Goal: Find specific page/section: Find specific page/section

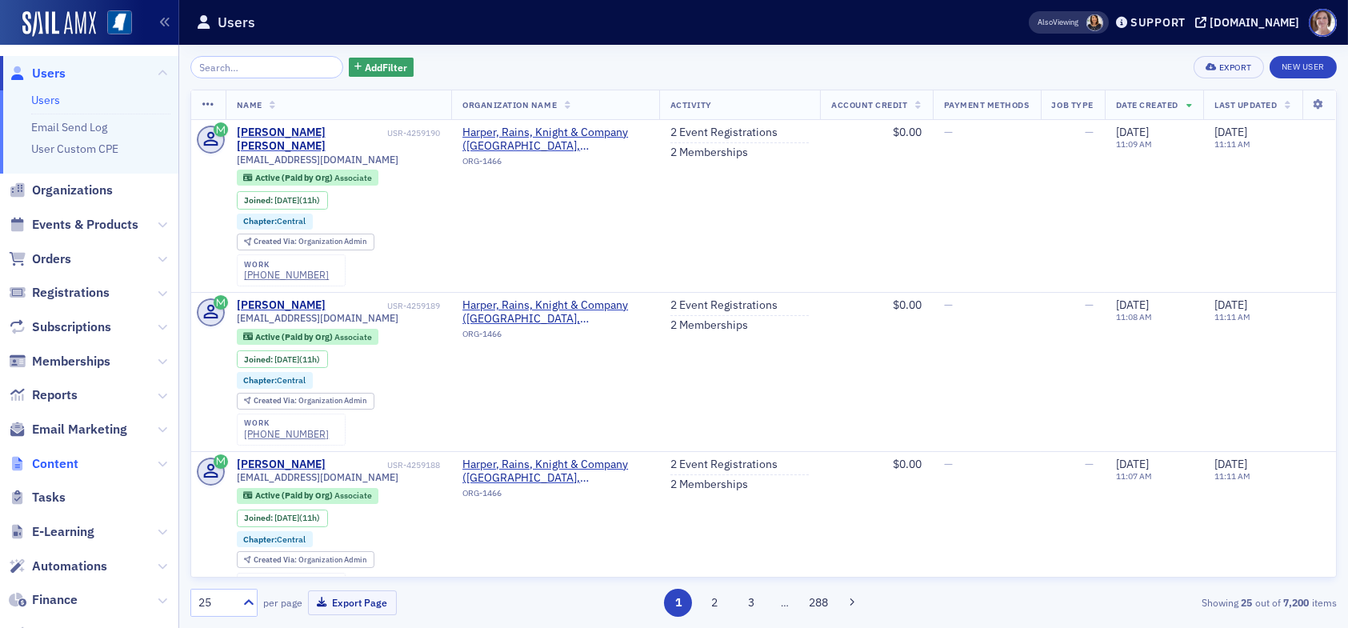
click at [72, 465] on span "Content" at bounding box center [55, 464] width 46 height 18
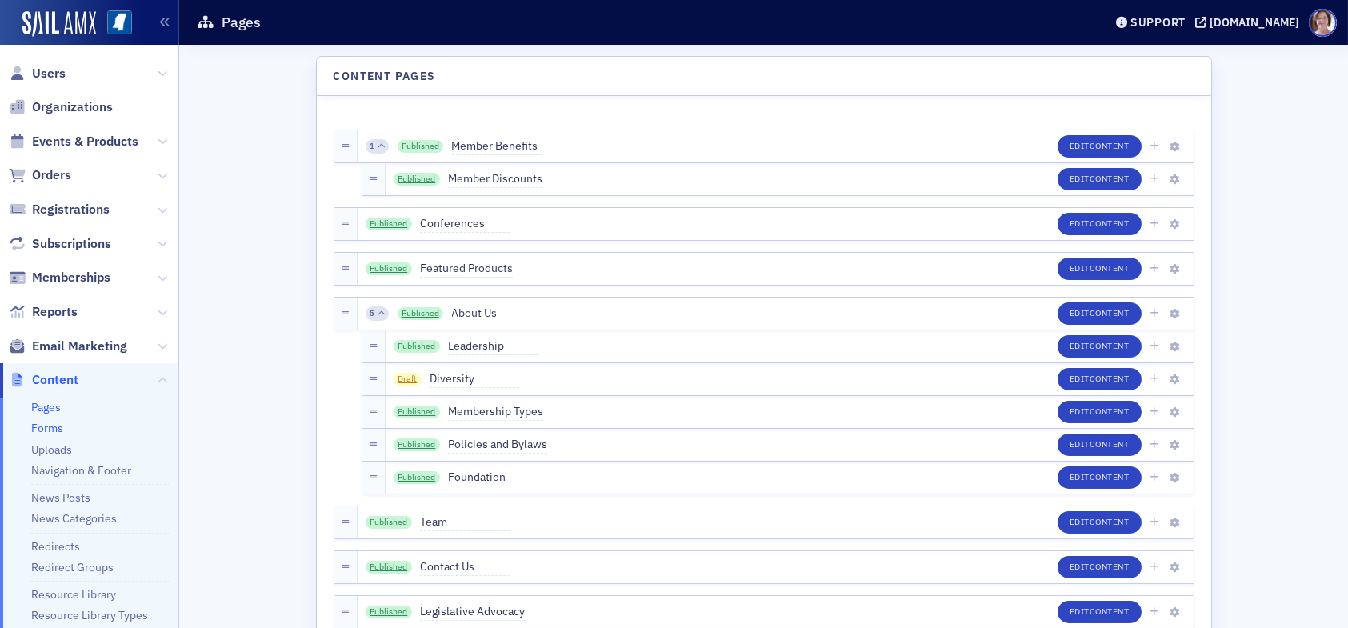
click at [59, 427] on link "Forms" at bounding box center [47, 428] width 32 height 14
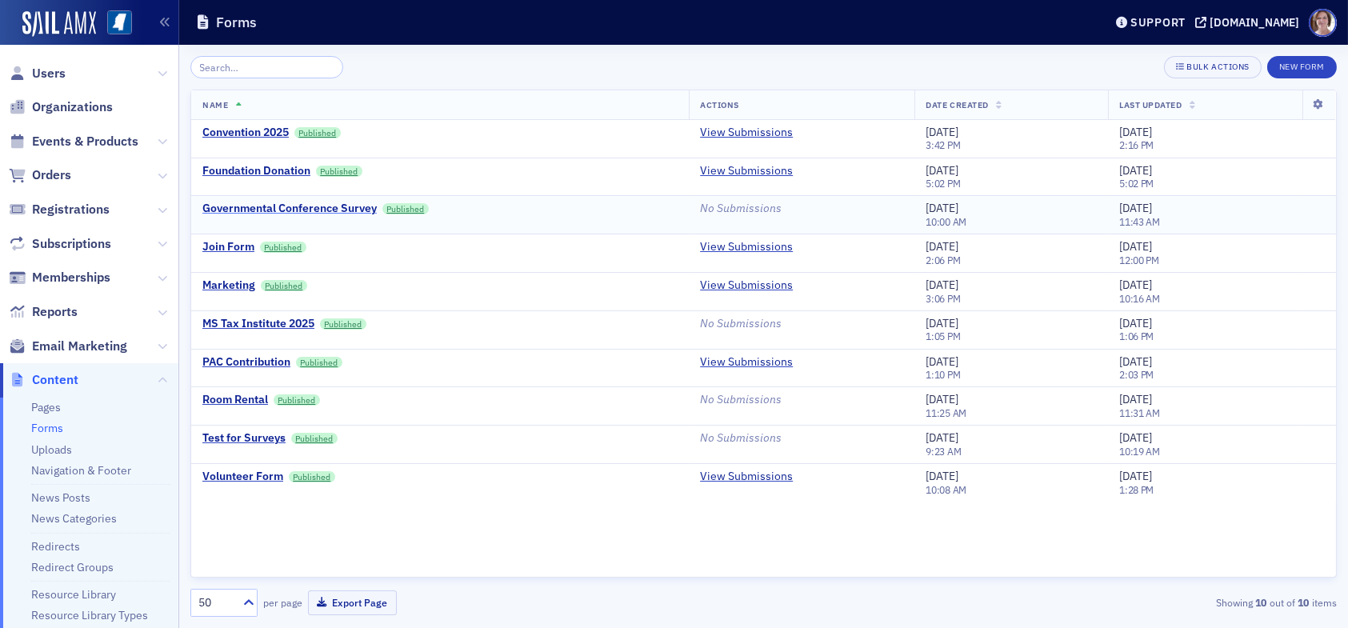
click at [281, 209] on div "Governmental Conference Survey" at bounding box center [289, 209] width 174 height 14
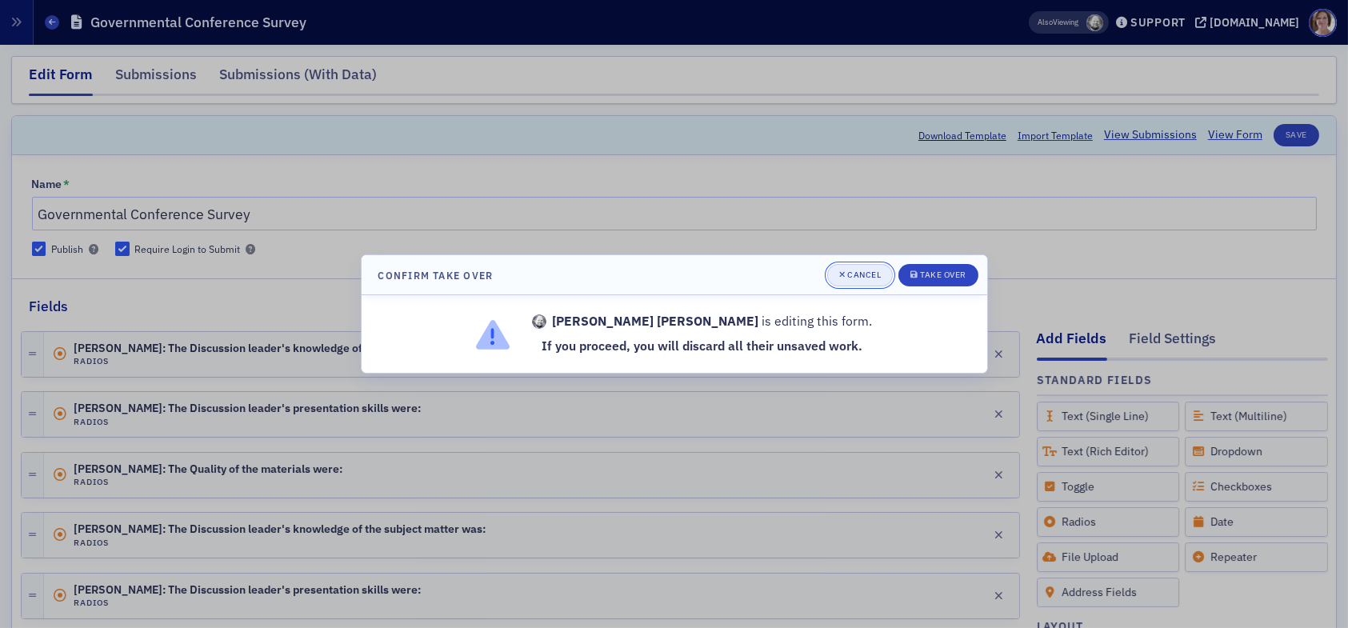
click at [858, 273] on div "Cancel" at bounding box center [864, 274] width 34 height 9
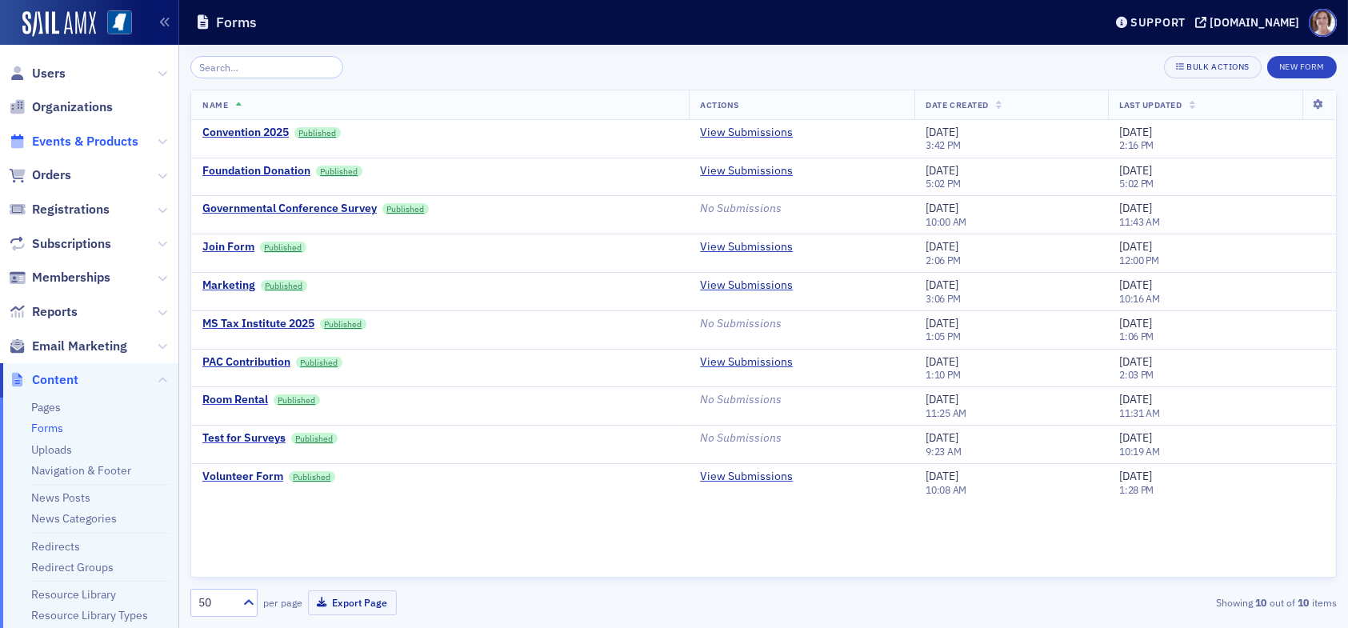
click at [88, 142] on span "Events & Products" at bounding box center [85, 142] width 106 height 18
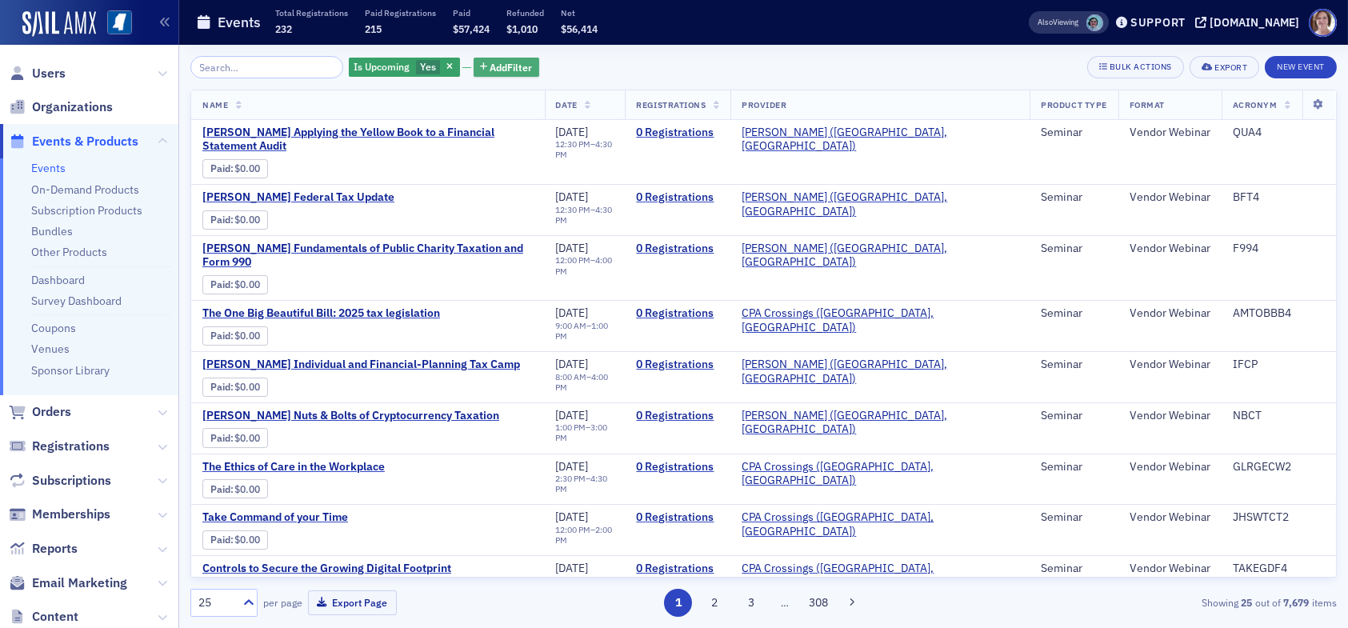
click at [505, 68] on span "Add Filter" at bounding box center [511, 67] width 42 height 14
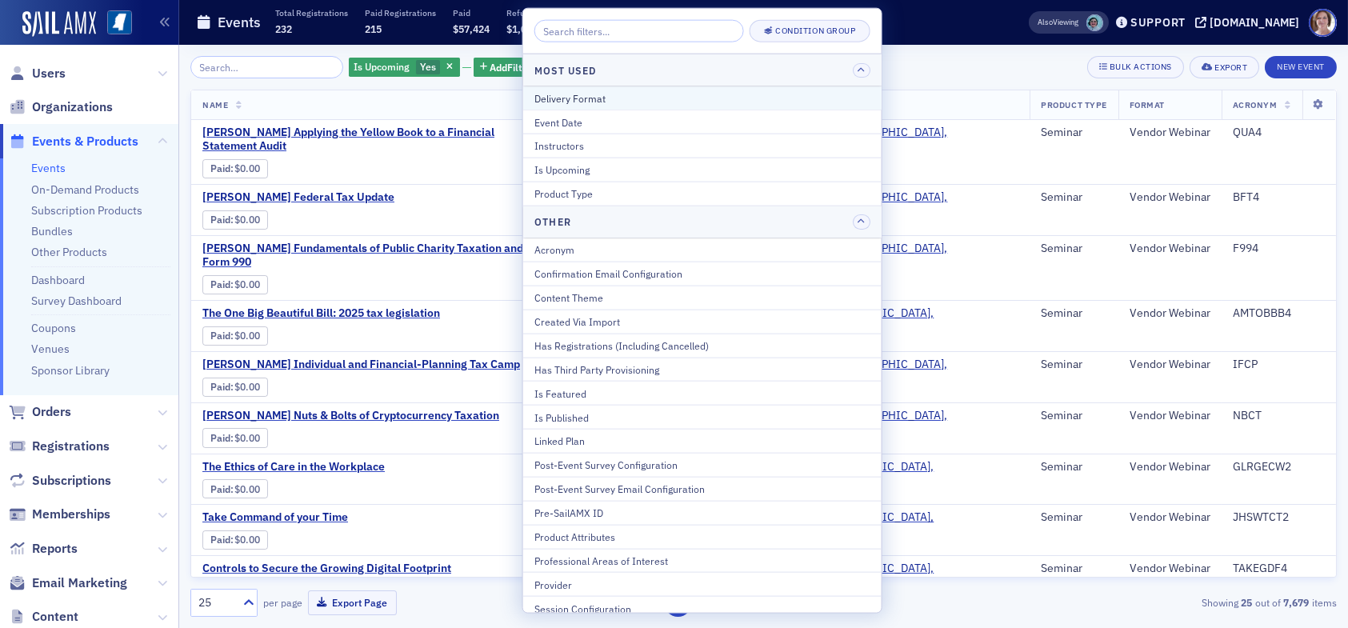
click at [605, 98] on div "Delivery Format" at bounding box center [702, 97] width 336 height 14
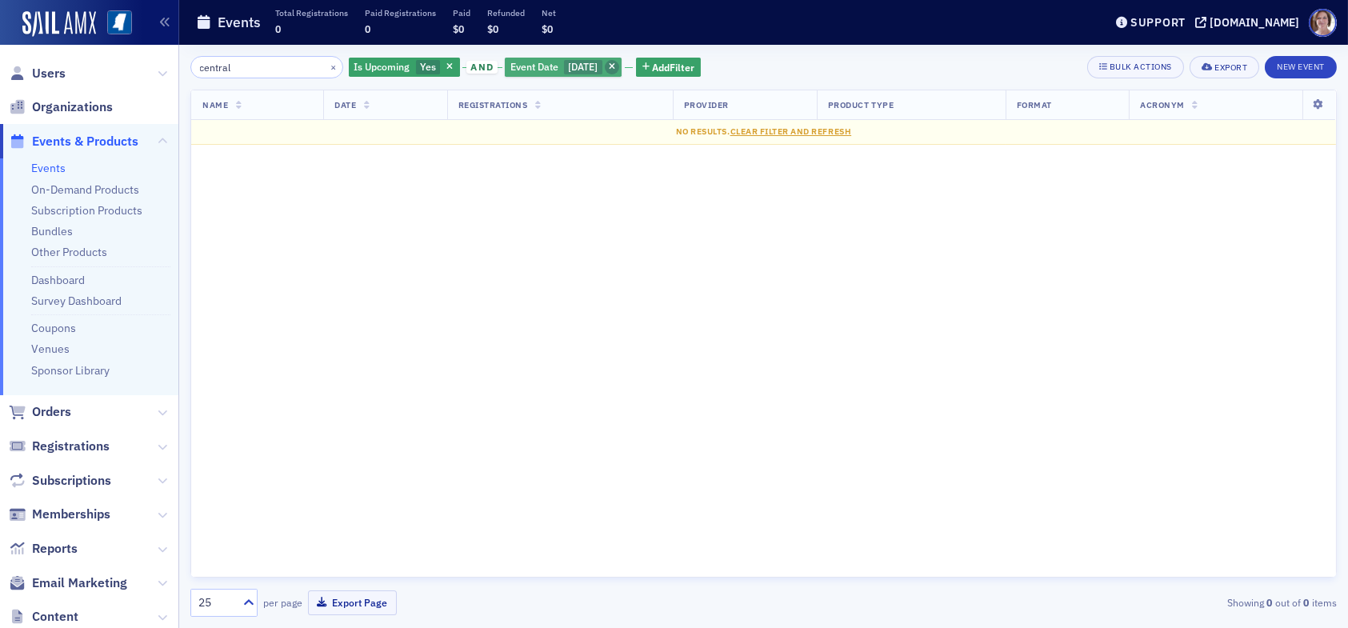
click at [614, 69] on icon "button" at bounding box center [612, 67] width 6 height 9
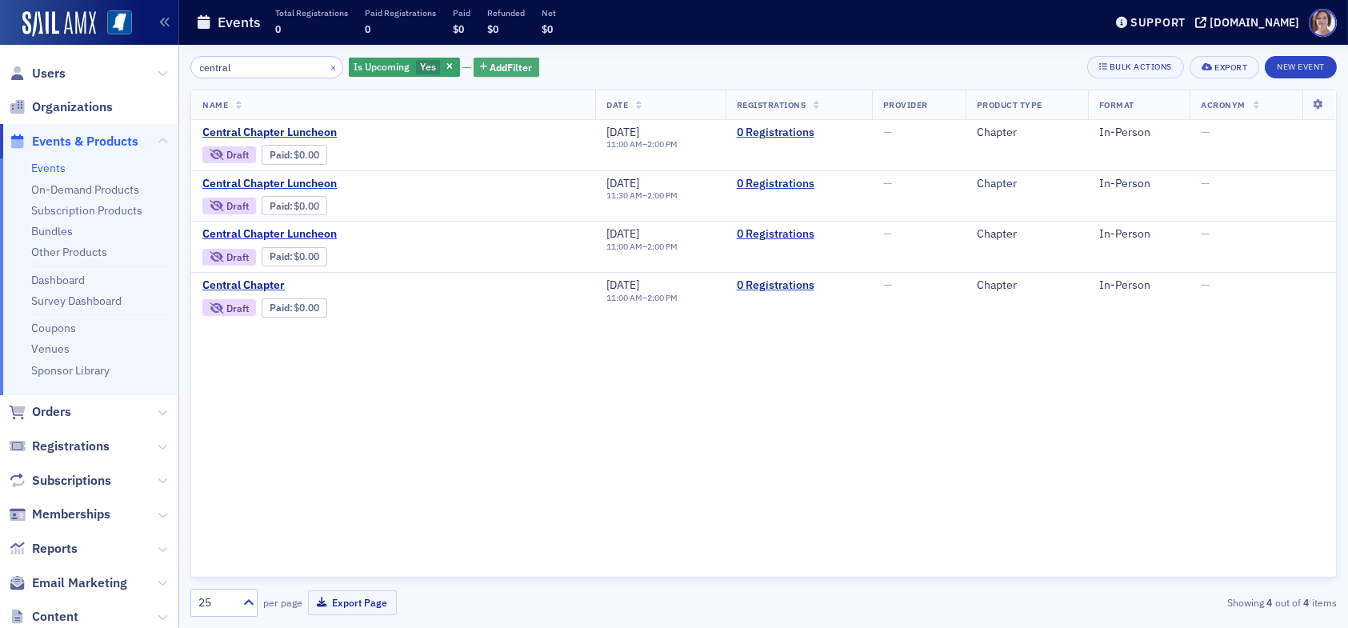
click at [502, 69] on span "Add Filter" at bounding box center [511, 67] width 42 height 14
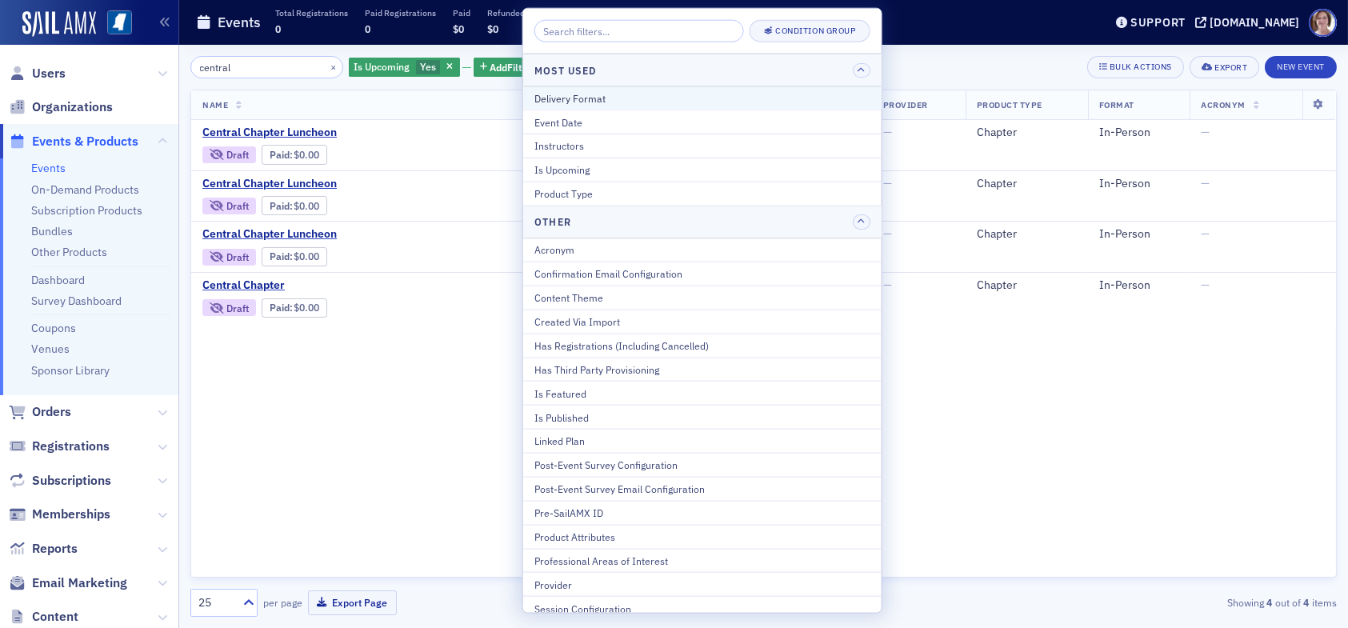
click at [601, 98] on div "Delivery Format" at bounding box center [702, 97] width 336 height 14
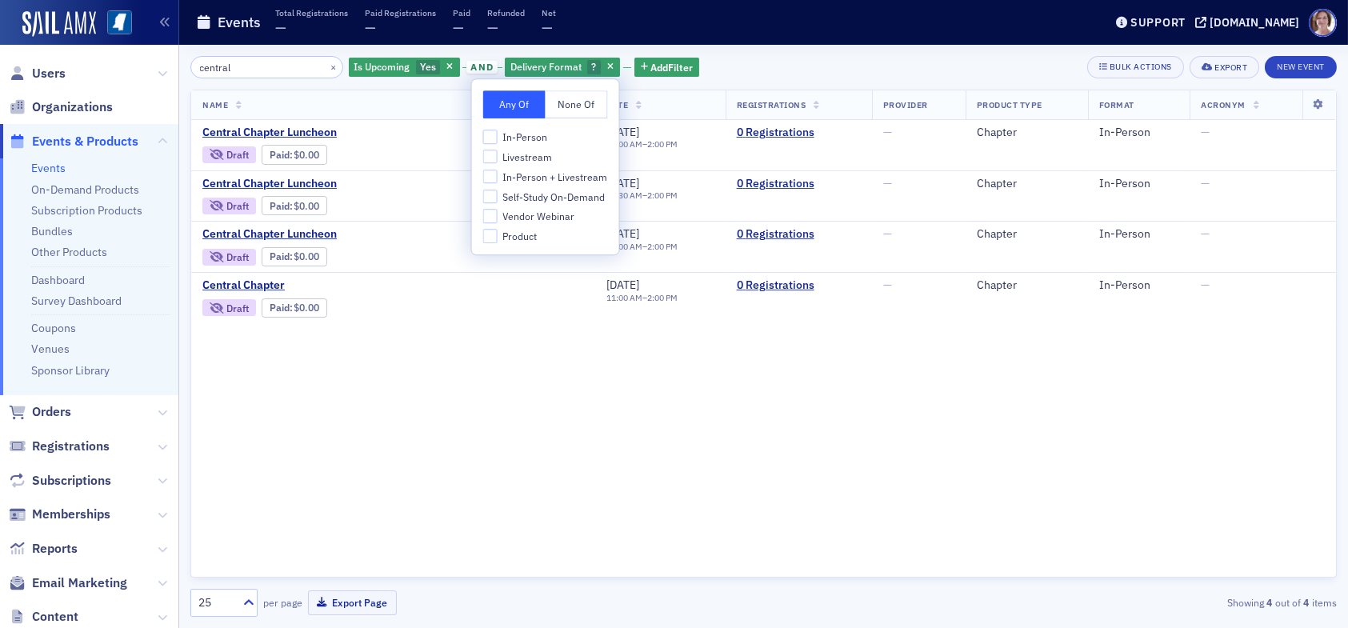
drag, startPoint x: 522, startPoint y: 158, endPoint x: 516, endPoint y: 138, distance: 21.0
click at [522, 158] on span "Livestream" at bounding box center [527, 157] width 50 height 14
click at [497, 158] on input "Livestream" at bounding box center [490, 157] width 14 height 14
checkbox input "true"
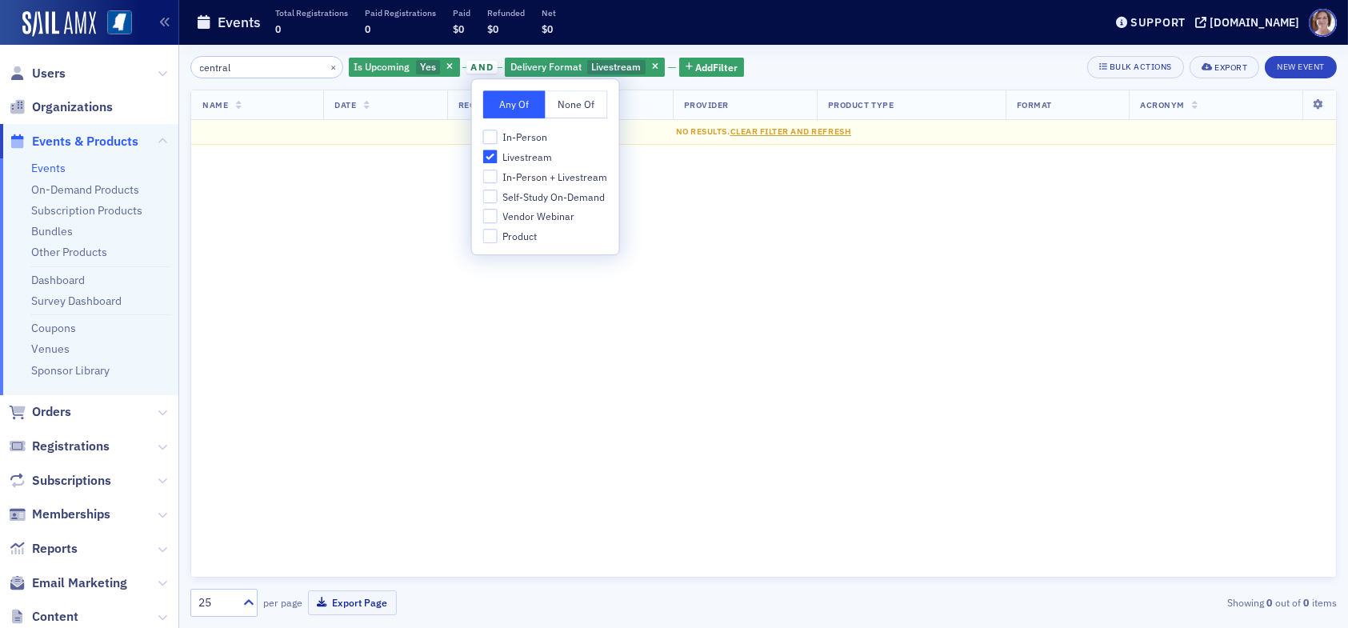
click at [513, 131] on span "In-Person" at bounding box center [524, 137] width 45 height 14
click at [497, 131] on input "In-Person" at bounding box center [490, 137] width 14 height 14
checkbox input "true"
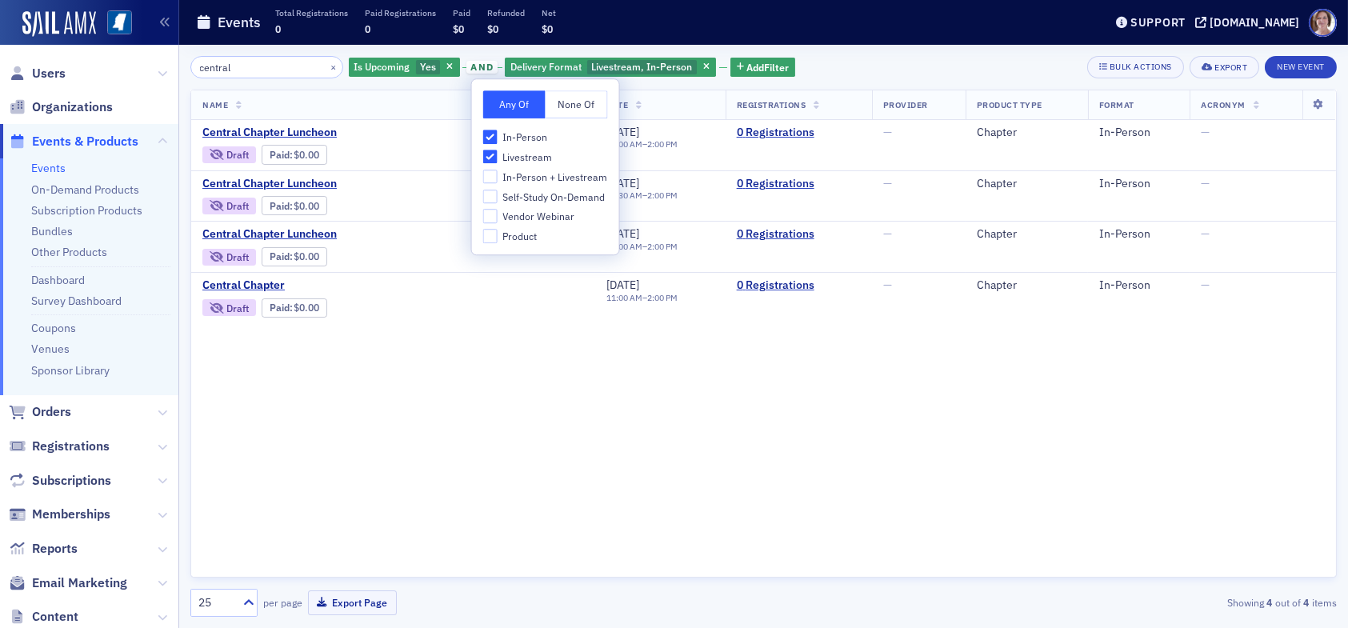
click at [520, 170] on label "In-Person + Livestream" at bounding box center [545, 177] width 125 height 14
click at [497, 170] on input "In-Person + Livestream" at bounding box center [490, 177] width 14 height 14
checkbox input "true"
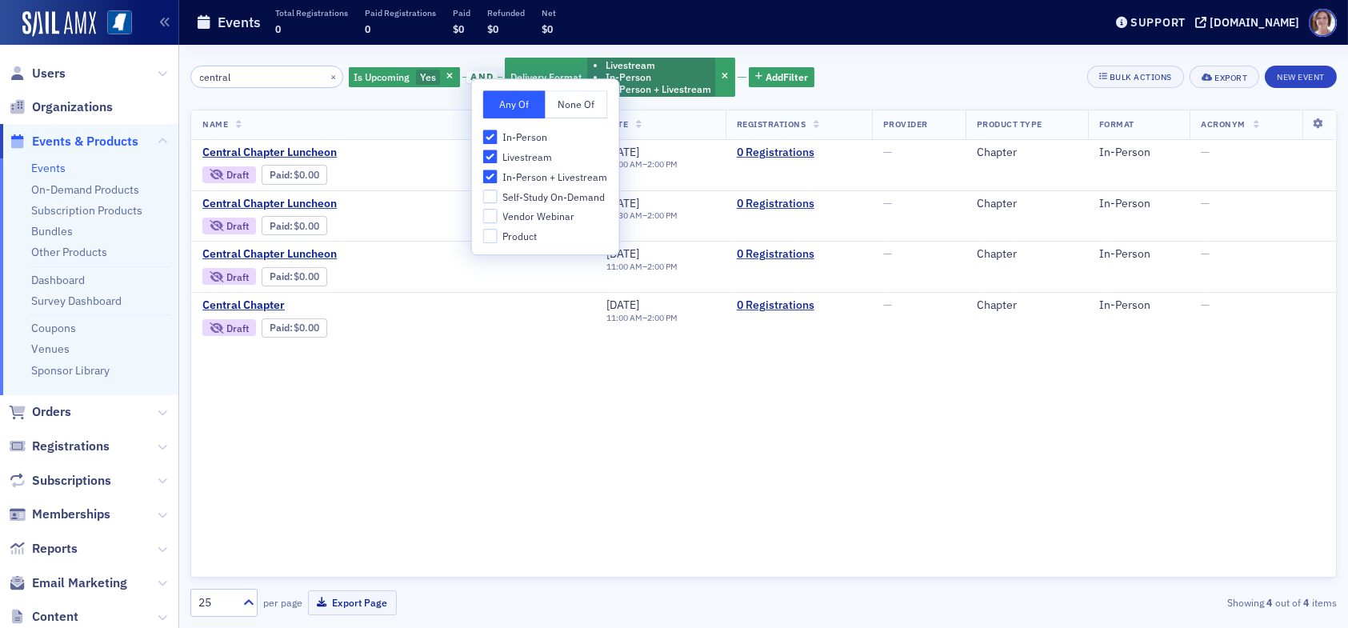
drag, startPoint x: 848, startPoint y: 63, endPoint x: 844, endPoint y: 79, distance: 16.7
click at [848, 65] on div "central × Is Upcoming Yes and Delivery Format Livestream In-Person In-Person + …" at bounding box center [763, 77] width 1146 height 42
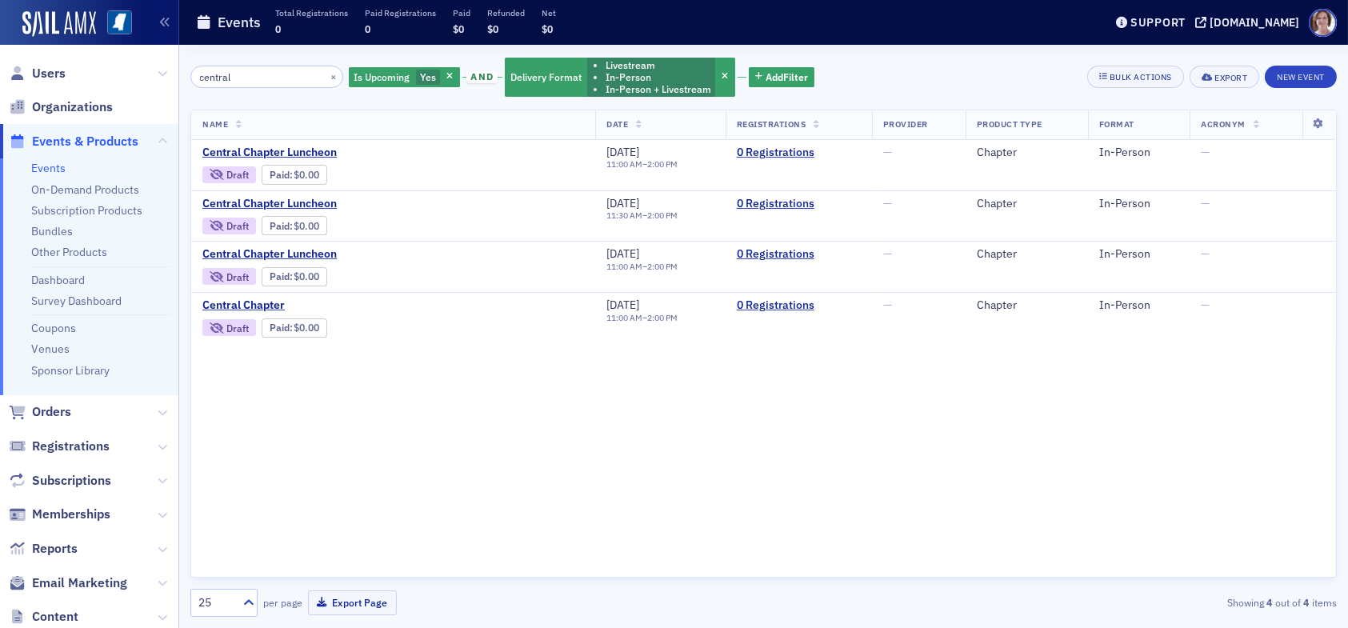
click at [876, 89] on div "central × Is Upcoming Yes and Delivery Format Livestream In-Person In-Person + …" at bounding box center [763, 77] width 1146 height 42
drag, startPoint x: 261, startPoint y: 78, endPoint x: 96, endPoint y: 69, distance: 165.0
click at [96, 70] on div "Users Organizations Events & Products Events On-Demand Products Subscription Pr…" at bounding box center [674, 314] width 1348 height 628
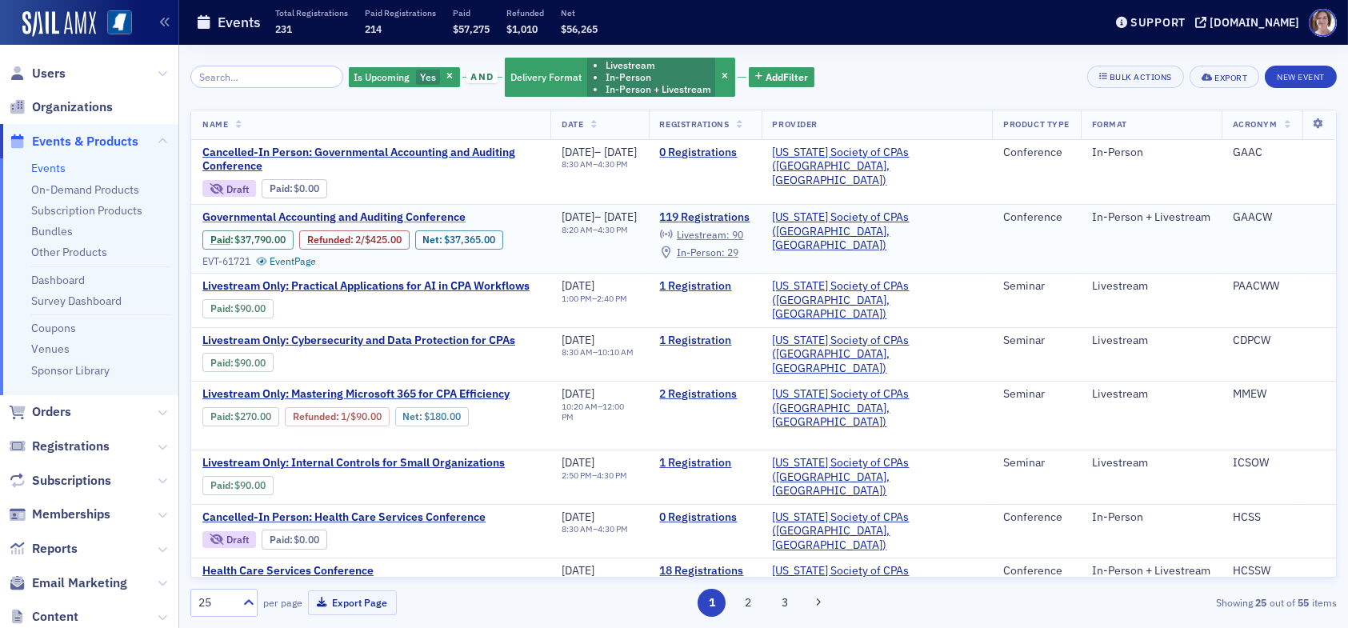
click at [407, 218] on span "Governmental Accounting and Auditing Conference" at bounding box center [336, 217] width 269 height 14
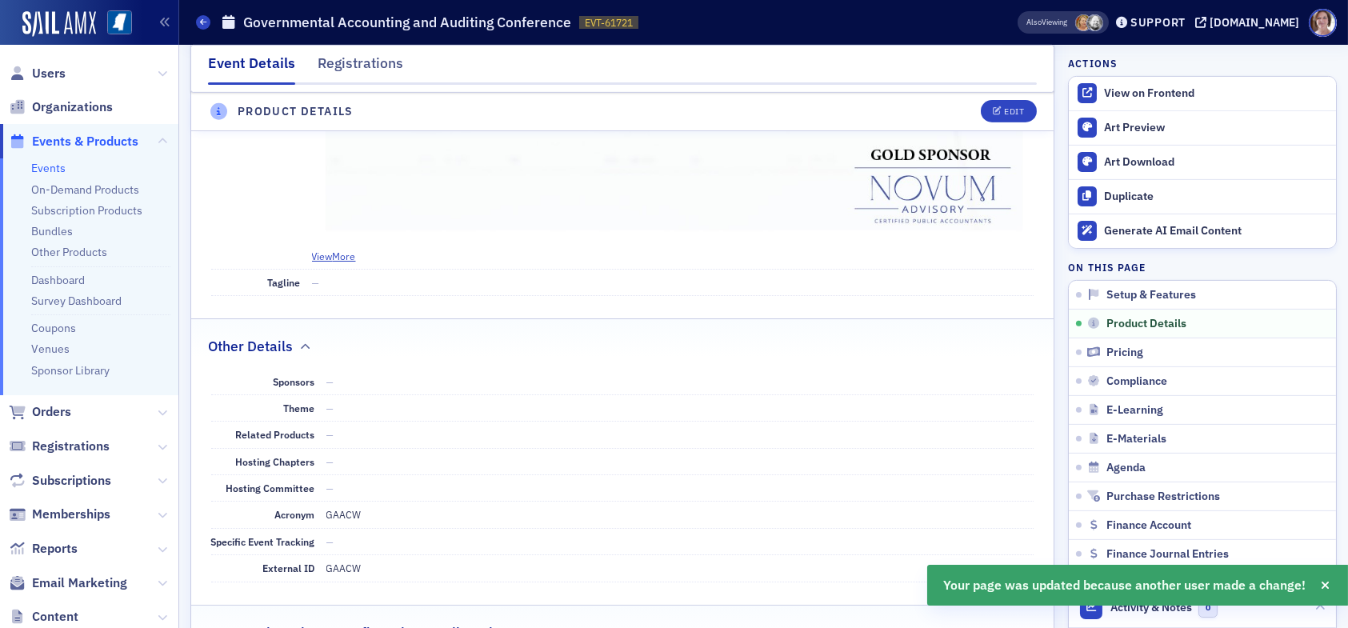
scroll to position [1523, 0]
